Goal: Task Accomplishment & Management: Use online tool/utility

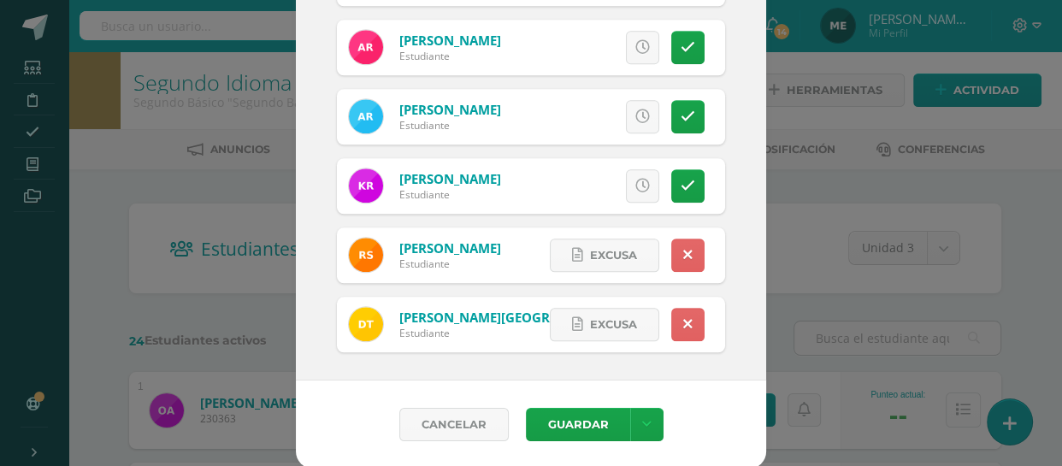
scroll to position [180, 0]
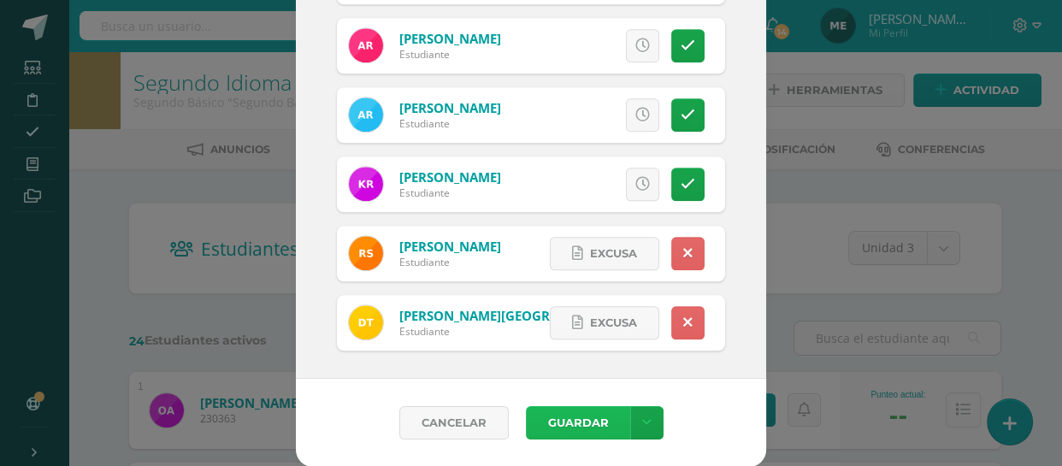
click at [582, 416] on button "Guardar" at bounding box center [578, 422] width 104 height 33
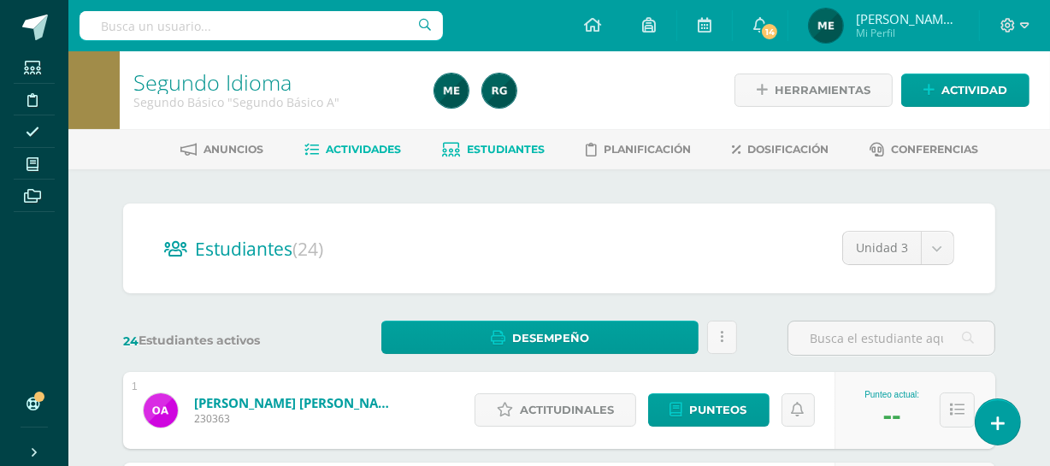
click at [358, 143] on span "Actividades" at bounding box center [364, 149] width 75 height 13
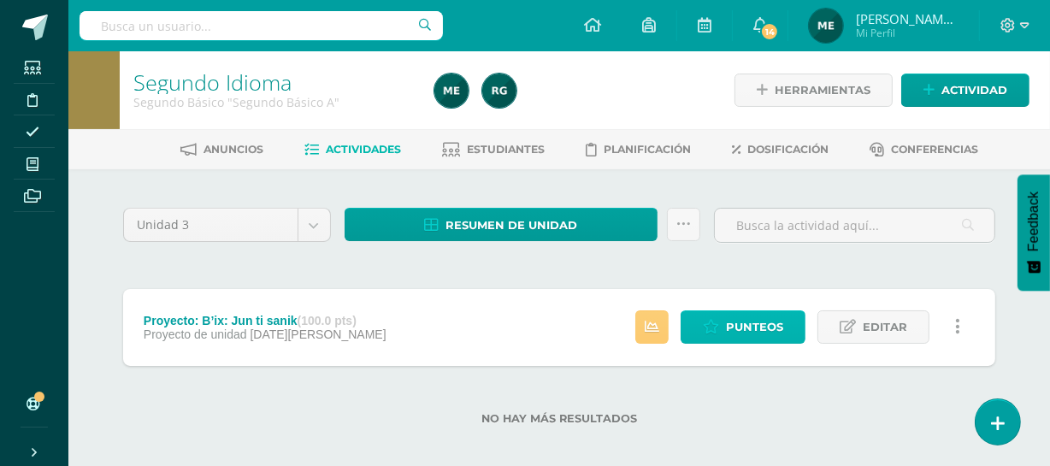
click at [778, 317] on span "Punteos" at bounding box center [754, 327] width 57 height 32
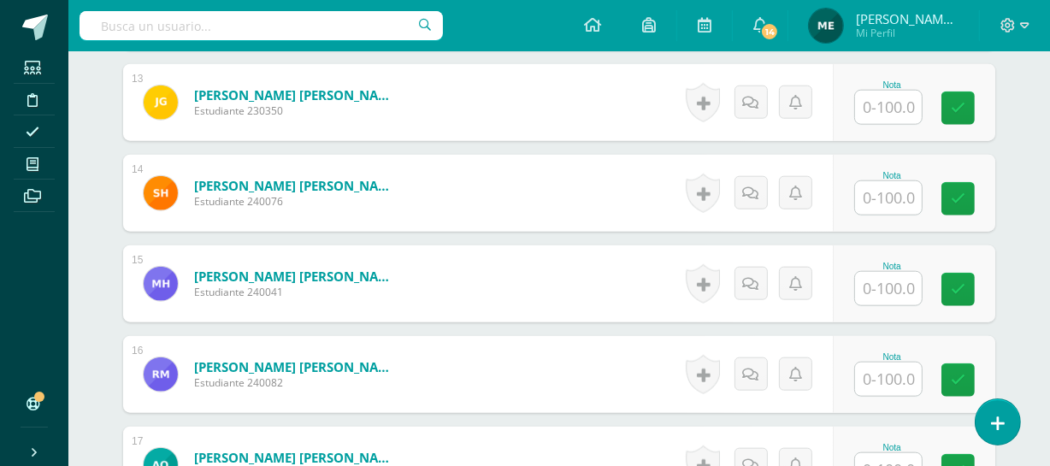
scroll to position [1617, 0]
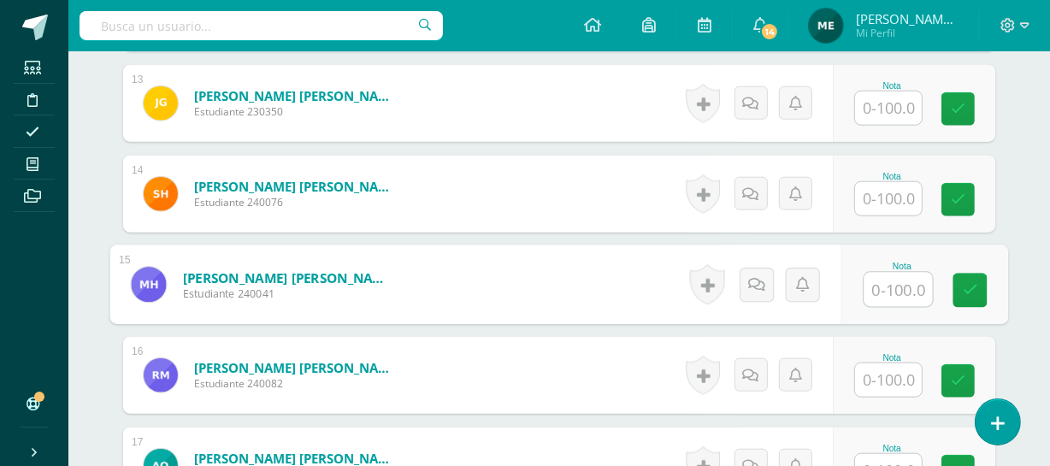
click at [890, 291] on input "text" at bounding box center [899, 290] width 68 height 34
type input "95"
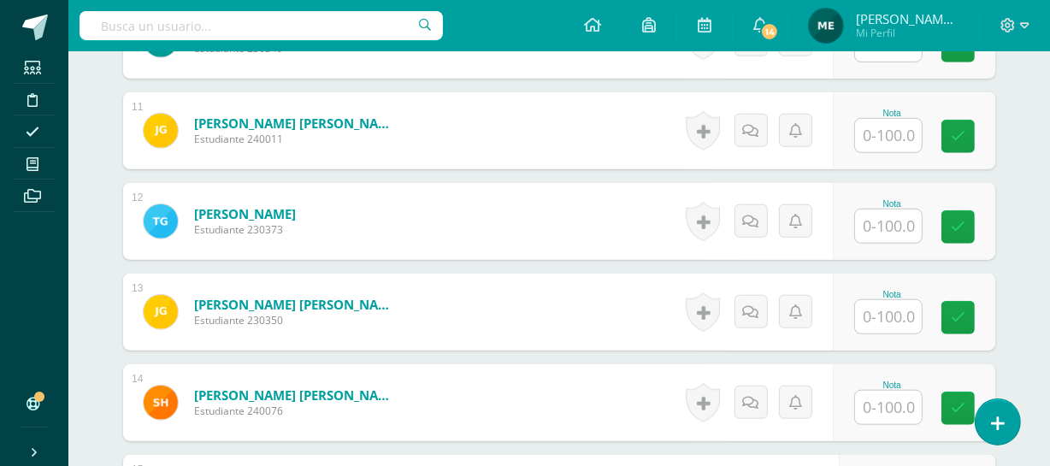
scroll to position [1408, 0]
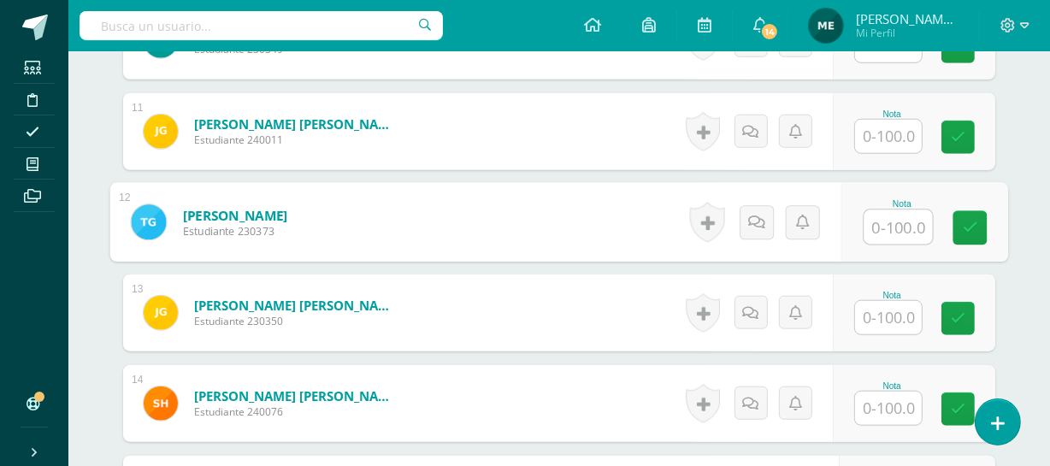
click at [894, 216] on input "text" at bounding box center [899, 227] width 68 height 34
type input "80"
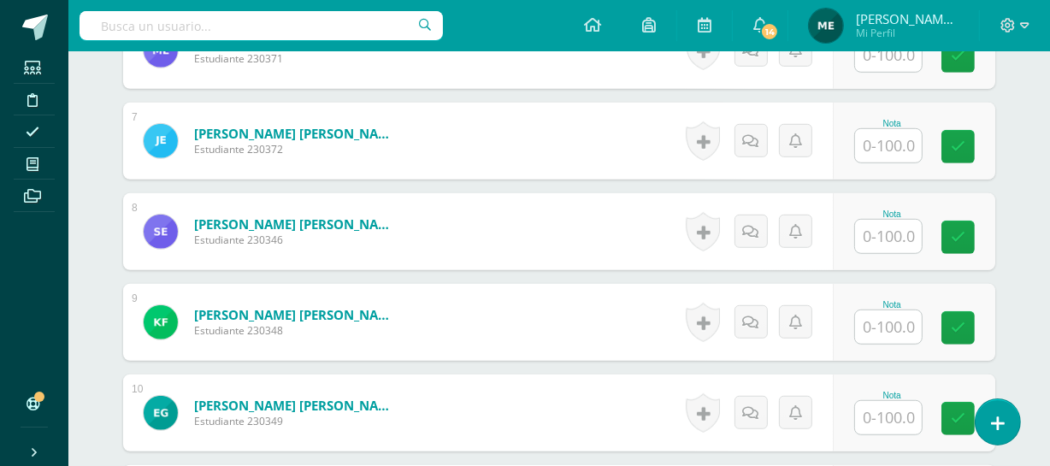
scroll to position [1035, 0]
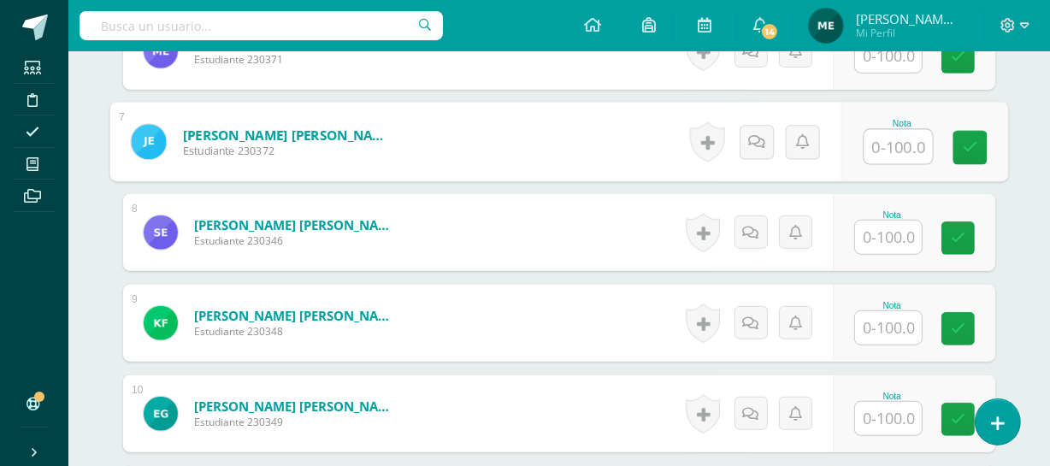
click at [898, 142] on input "text" at bounding box center [899, 147] width 68 height 34
type input "71"
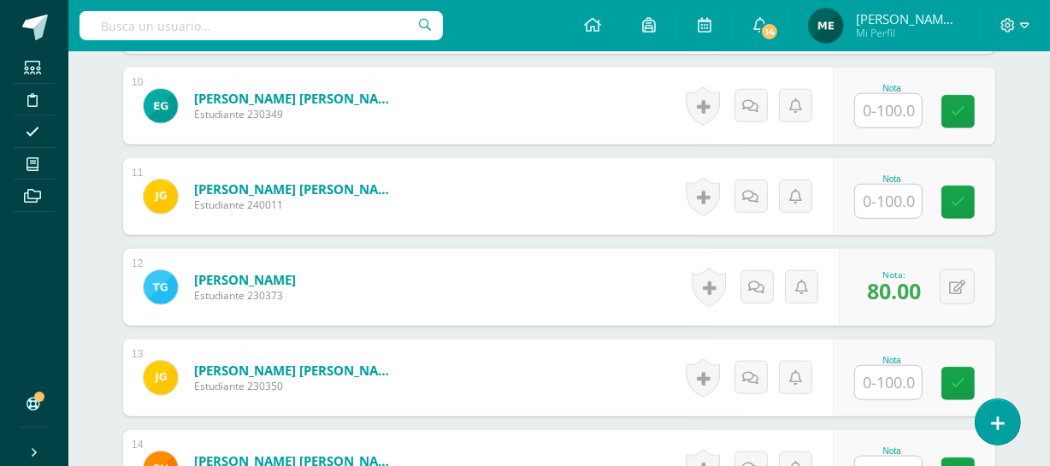
scroll to position [1460, 0]
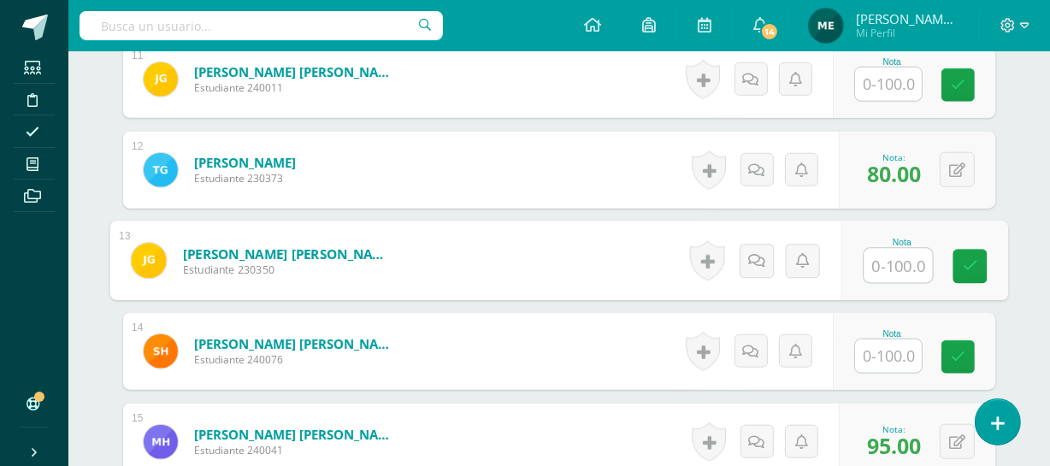
click at [900, 261] on input "text" at bounding box center [899, 266] width 68 height 34
type input "84"
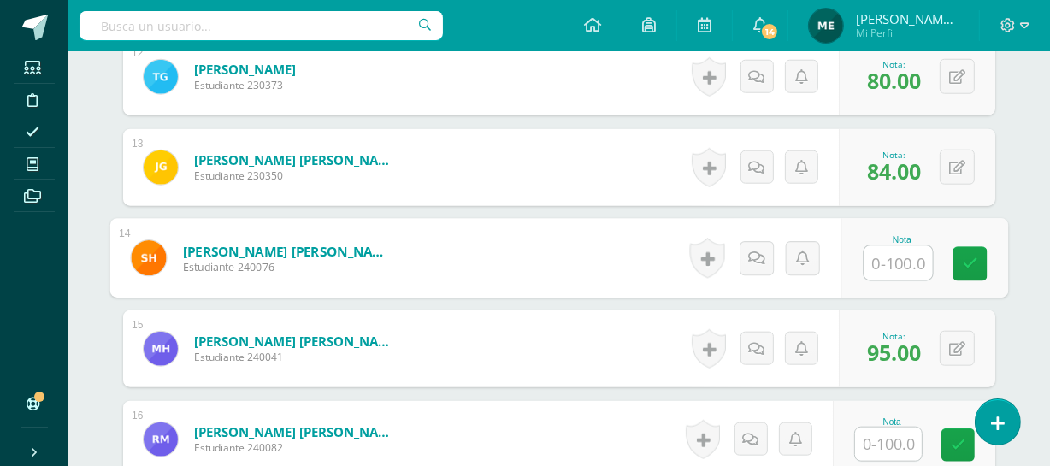
scroll to position [1554, 0]
type input "72"
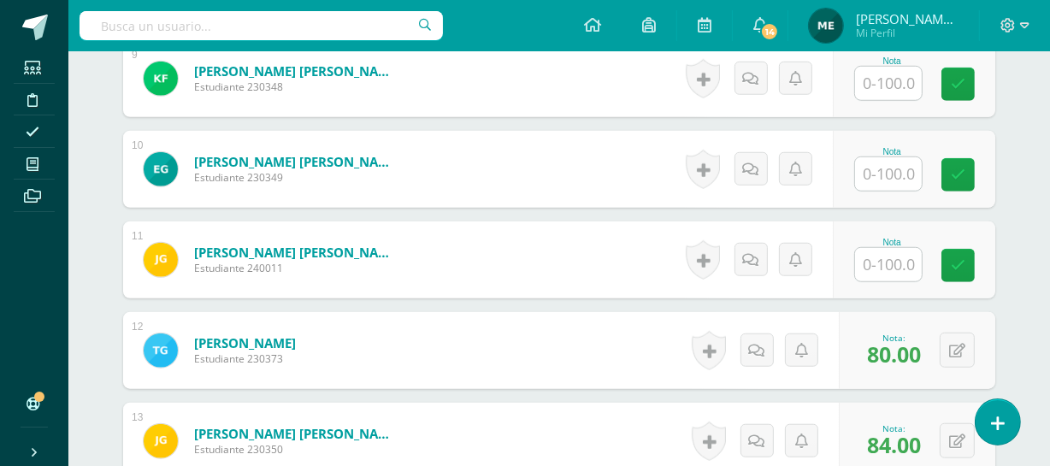
scroll to position [1279, 0]
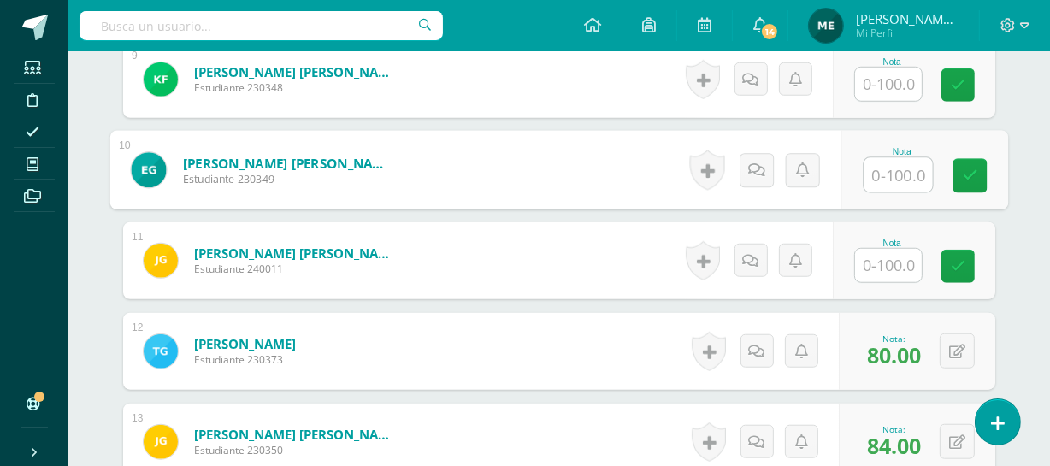
click at [898, 171] on input "text" at bounding box center [899, 175] width 68 height 34
type input "72"
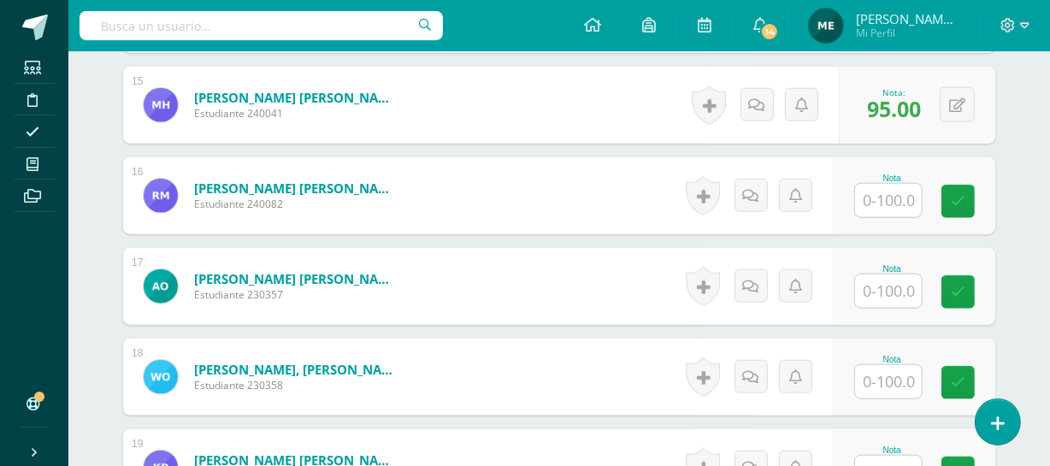
scroll to position [1857, 0]
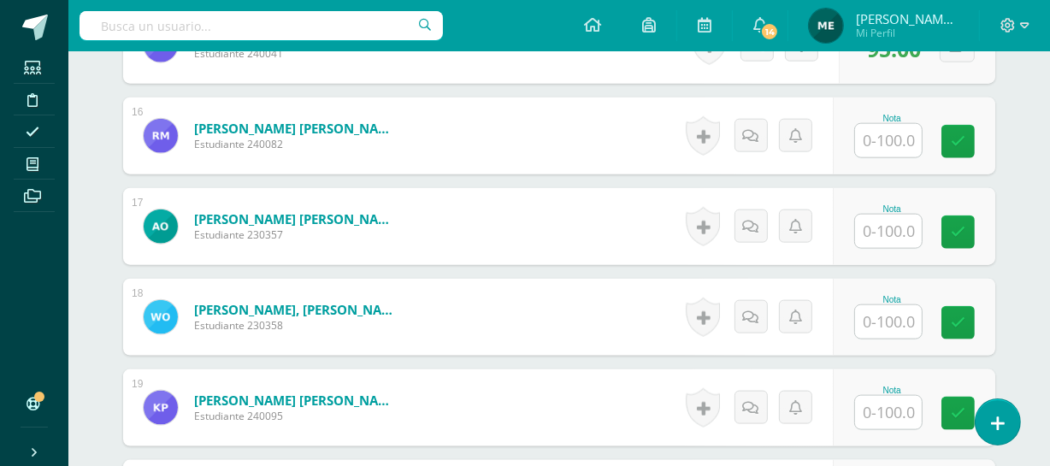
click at [883, 322] on input "text" at bounding box center [888, 321] width 67 height 33
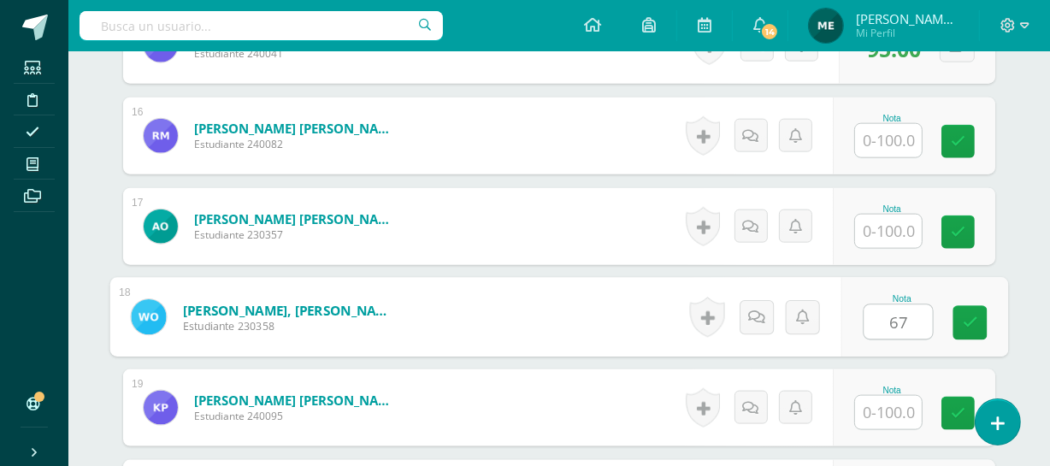
type input "67"
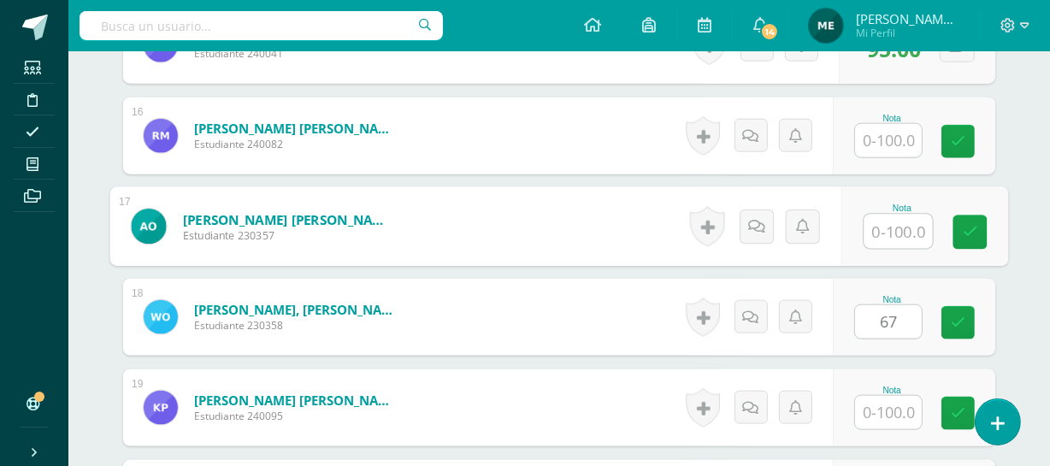
click at [908, 230] on input "text" at bounding box center [899, 232] width 68 height 34
type input "100"
